Goal: Task Accomplishment & Management: Use online tool/utility

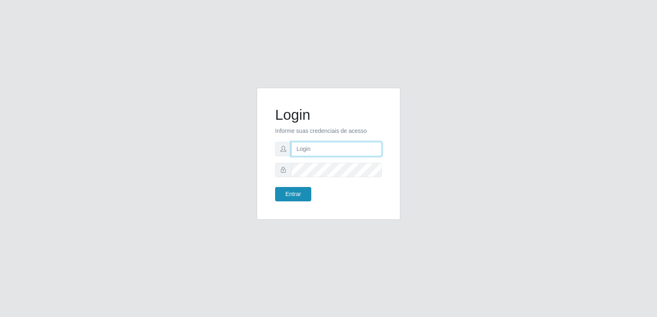
type input "[PERSON_NAME][EMAIL_ADDRESS][DOMAIN_NAME]"
click at [292, 194] on button "Entrar" at bounding box center [293, 194] width 36 height 14
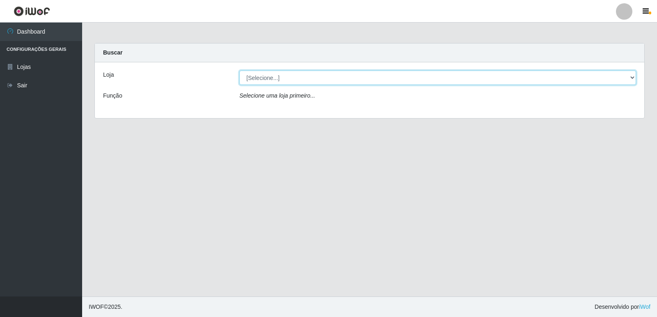
click at [632, 78] on select "[Selecione...] Hiper Queiroz - [GEOGRAPHIC_DATA] [GEOGRAPHIC_DATA] [GEOGRAPHIC_…" at bounding box center [437, 78] width 397 height 14
select select "516"
click at [239, 71] on select "[Selecione...] Hiper Queiroz - [GEOGRAPHIC_DATA] [GEOGRAPHIC_DATA] [GEOGRAPHIC_…" at bounding box center [437, 78] width 397 height 14
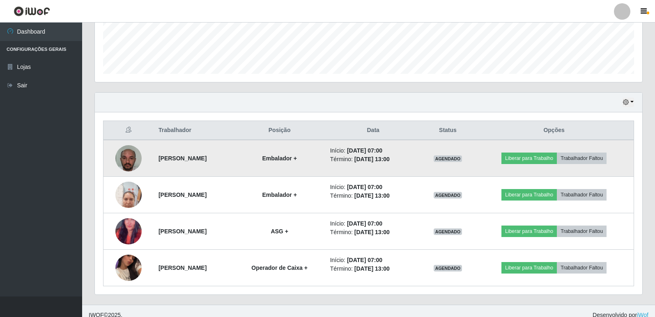
scroll to position [228, 0]
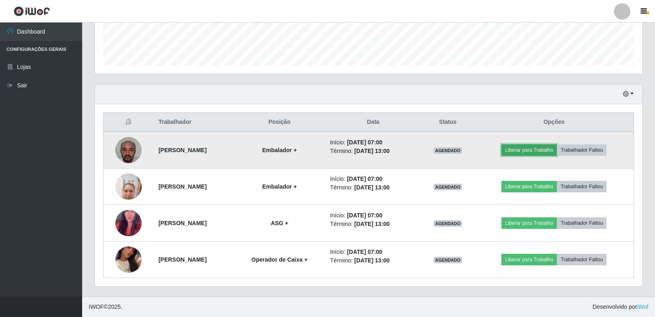
click at [532, 152] on button "Liberar para Trabalho" at bounding box center [528, 150] width 55 height 11
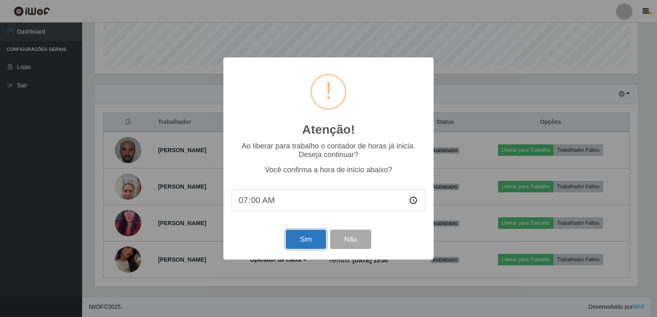
click at [294, 244] on button "Sim" at bounding box center [306, 239] width 40 height 19
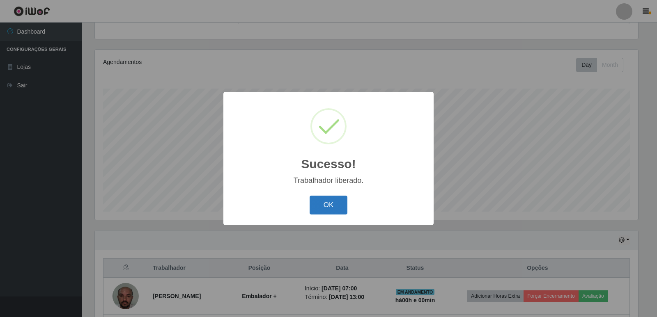
click at [333, 204] on button "OK" at bounding box center [329, 205] width 38 height 19
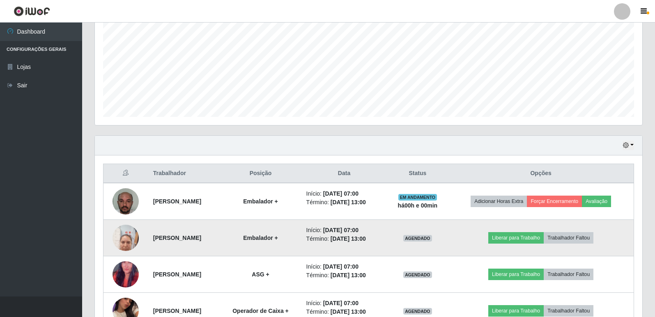
scroll to position [205, 0]
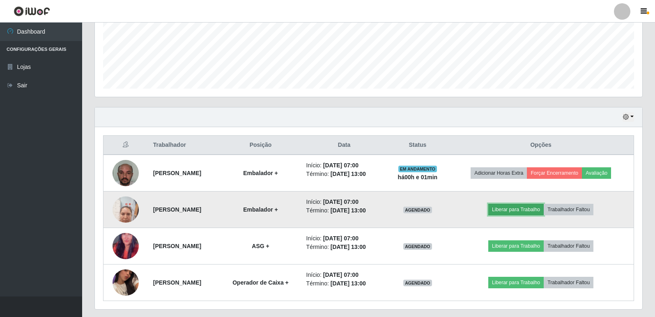
click at [505, 212] on button "Liberar para Trabalho" at bounding box center [515, 209] width 55 height 11
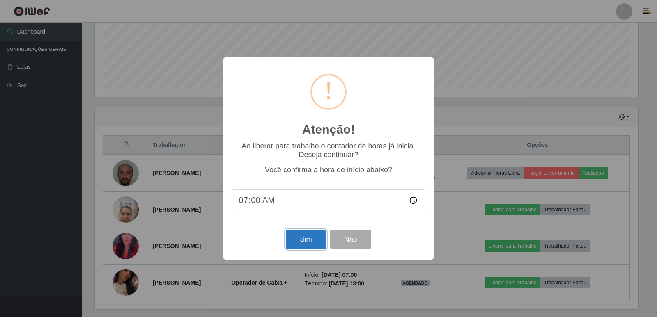
click at [311, 244] on button "Sim" at bounding box center [306, 239] width 40 height 19
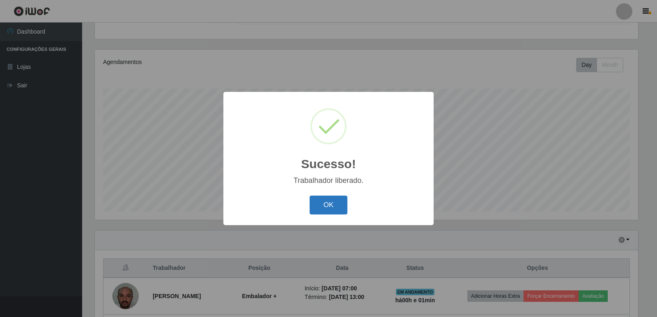
click at [317, 205] on button "OK" at bounding box center [329, 205] width 38 height 19
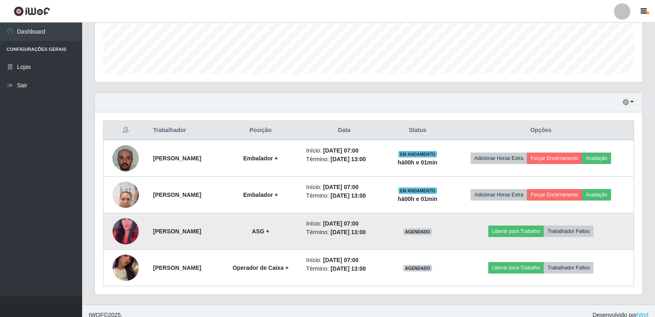
scroll to position [228, 0]
